Goal: Ask a question

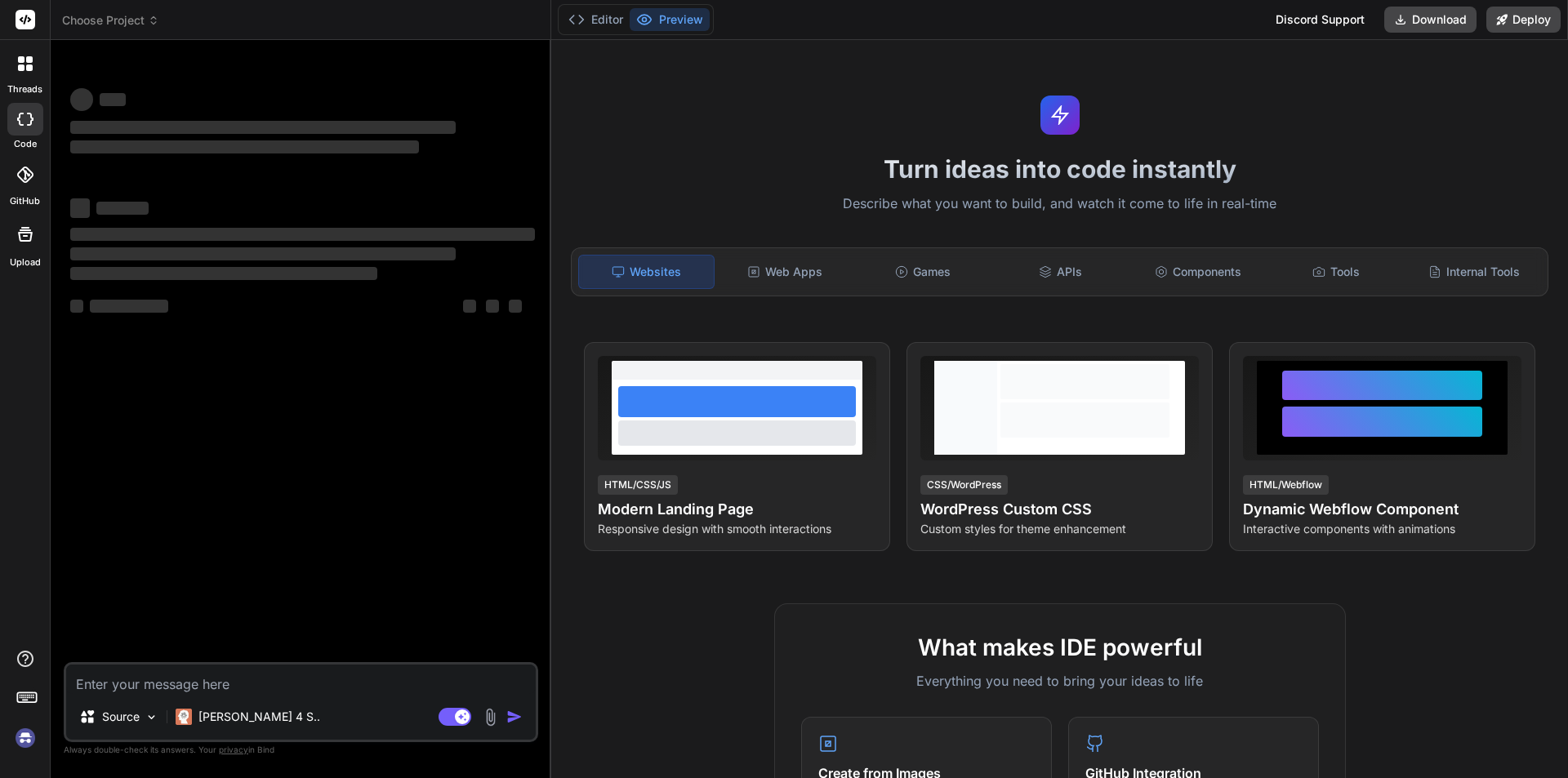
click at [234, 375] on div "‌ ‌ ‌ ‌ ‌ ‌ ‌ ‌ ‌ ‌ ‌ ‌ ‌ ‌" at bounding box center [302, 357] width 471 height 609
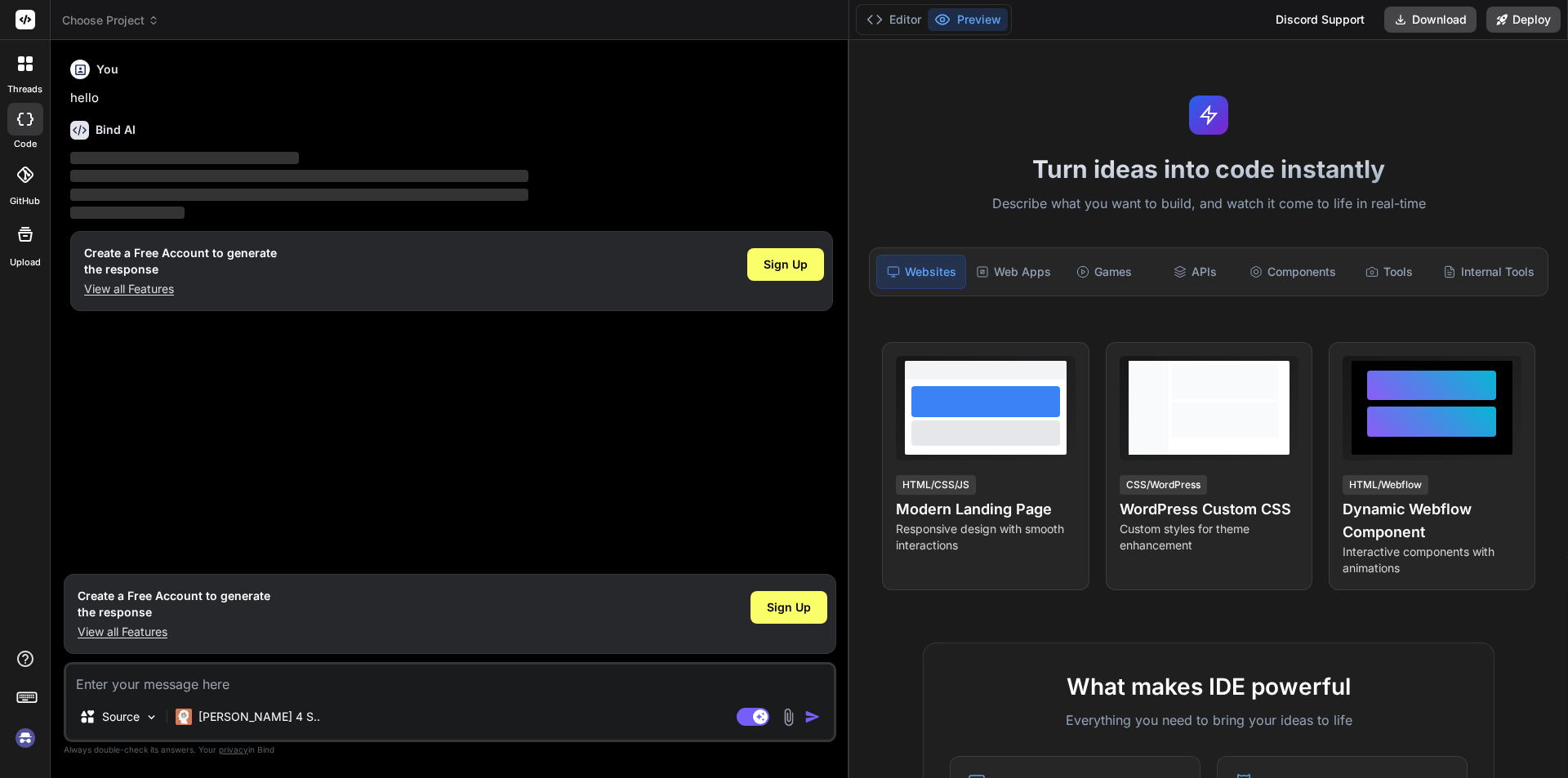
type textarea "x"
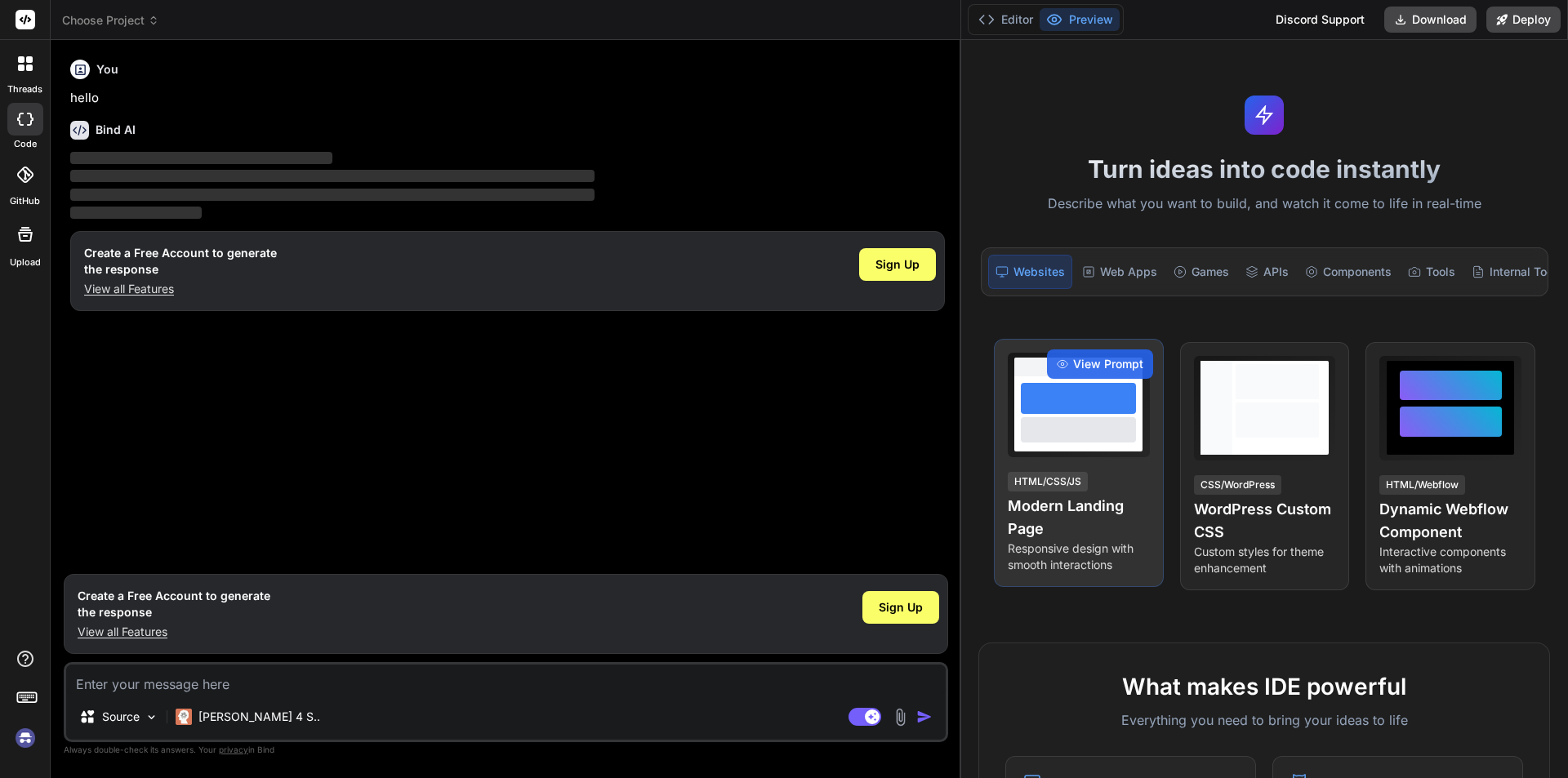
drag, startPoint x: 551, startPoint y: 384, endPoint x: 1005, endPoint y: 378, distance: 454.0
click at [1005, 378] on div "Choose Project Created with Pixso. Bind AI Web Search Created with Pixso. Code …" at bounding box center [810, 389] width 1517 height 778
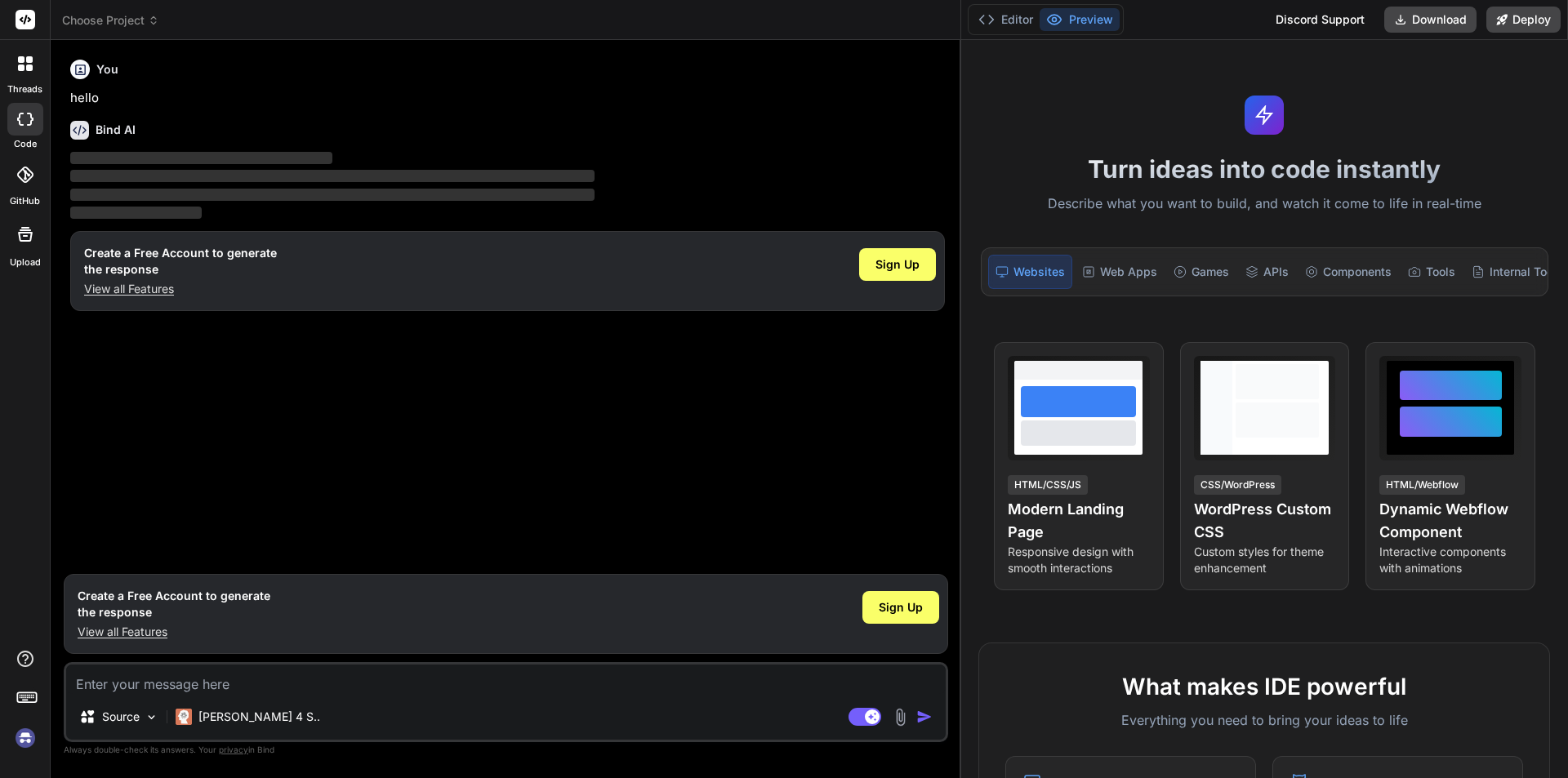
click at [166, 682] on textarea at bounding box center [505, 680] width 879 height 30
type textarea "h"
type textarea "x"
type textarea "ht"
type textarea "x"
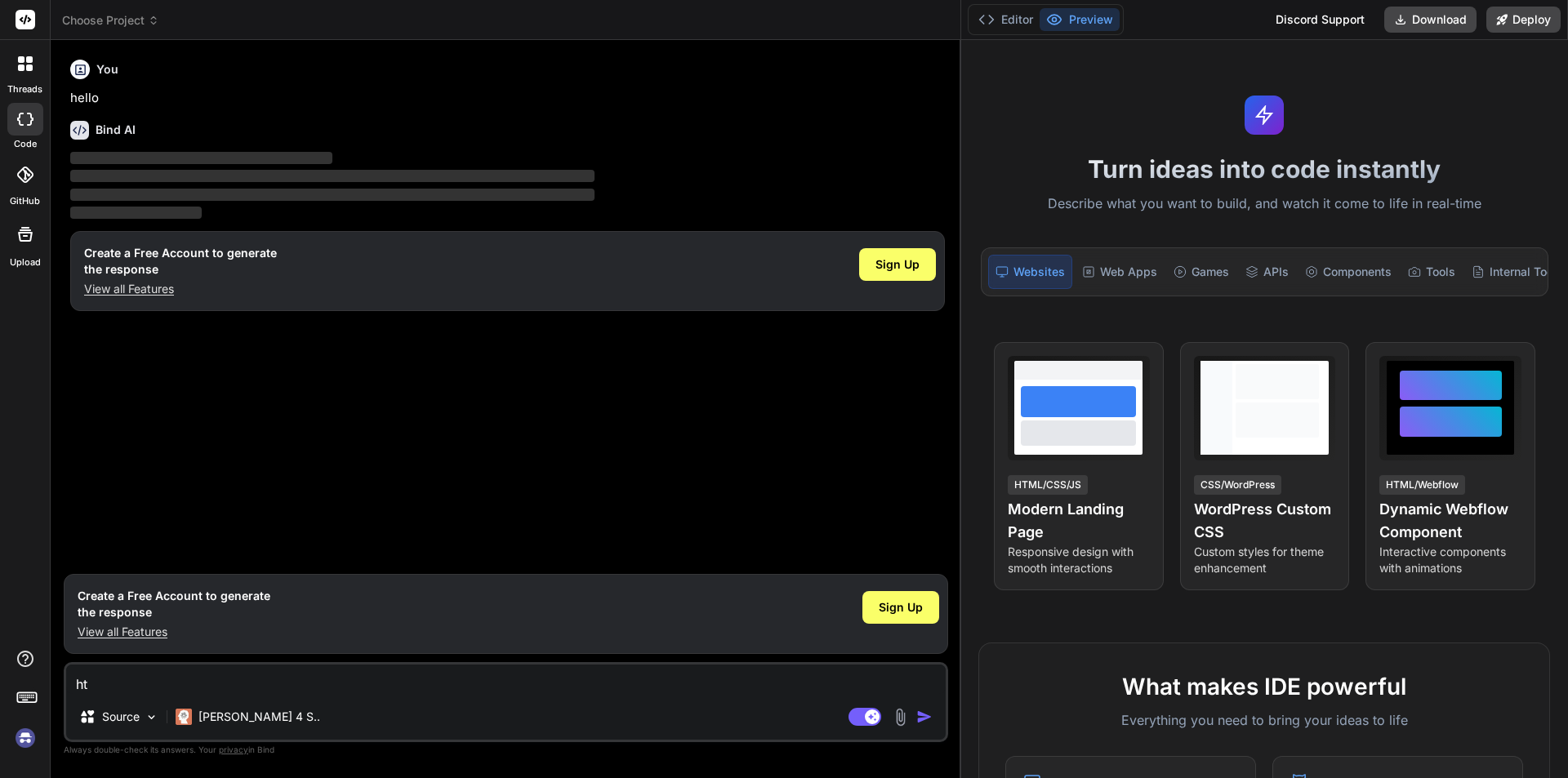
type textarea "htm"
type textarea "x"
type textarea "html"
type textarea "x"
